Goal: Transaction & Acquisition: Subscribe to service/newsletter

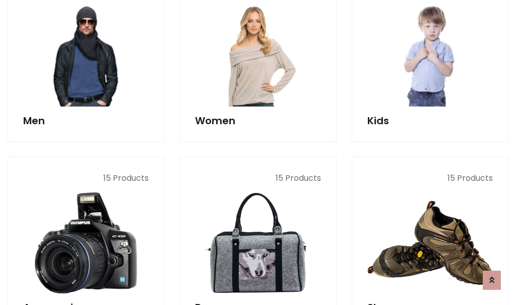
scroll to position [732, 0]
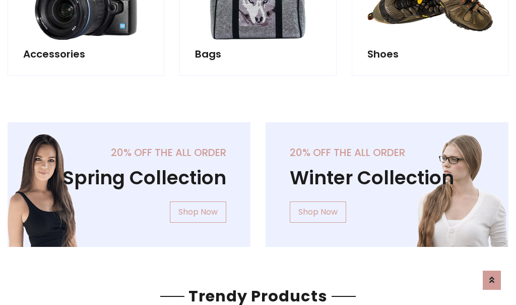
click at [258, 180] on div "20% off the all order Winter Collection Shop Now" at bounding box center [387, 192] width 258 height 141
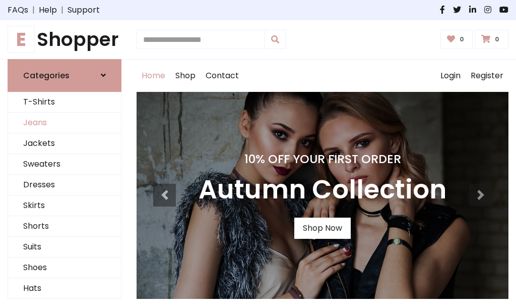
click at [65, 123] on link "Jeans" at bounding box center [64, 122] width 113 height 21
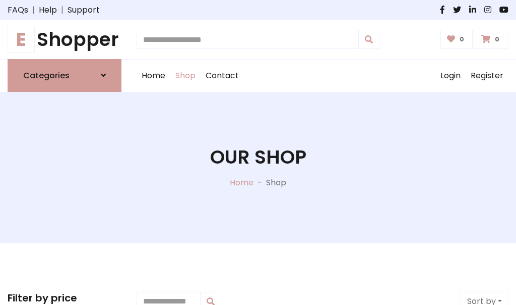
scroll to position [318, 0]
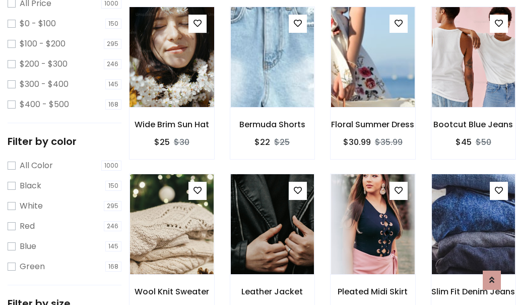
click at [171, 79] on img at bounding box center [172, 57] width 100 height 242
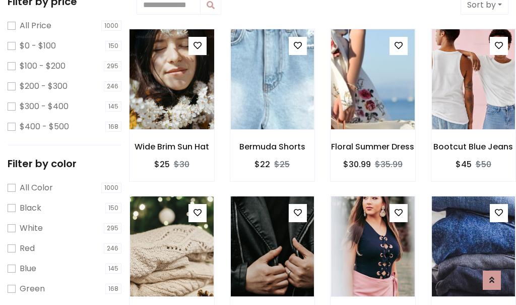
scroll to position [22, 0]
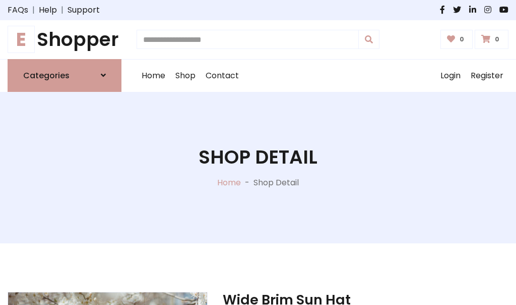
scroll to position [108, 0]
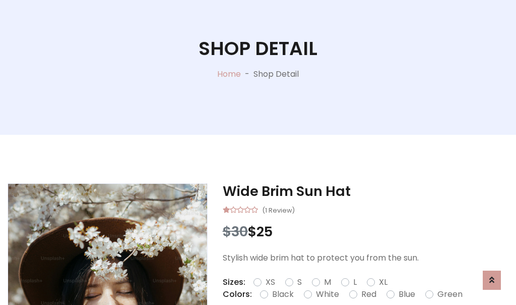
click at [368, 294] on label "Red" at bounding box center [369, 294] width 15 height 12
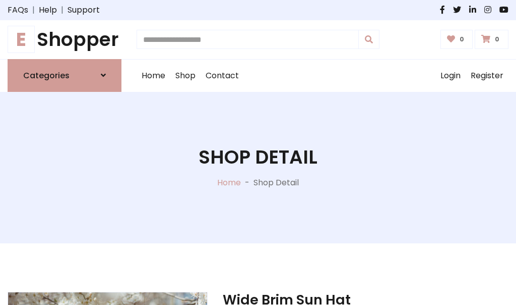
scroll to position [108, 0]
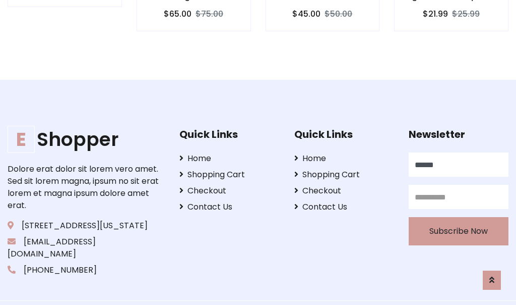
type input "******"
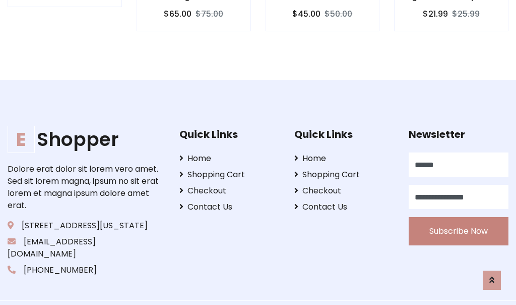
type input "**********"
click at [459, 219] on button "Subscribe Now" at bounding box center [459, 231] width 100 height 28
